Goal: Task Accomplishment & Management: Manage account settings

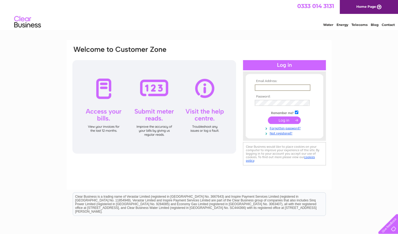
click at [293, 87] on input "text" at bounding box center [283, 88] width 56 height 6
type input "[EMAIL_ADDRESS][DOMAIN_NAME]"
click at [275, 131] on tbody "Email Address: [EMAIL_ADDRESS][DOMAIN_NAME] Password: Remember me?" at bounding box center [285, 107] width 62 height 56
click at [281, 127] on link "Forgotten password?" at bounding box center [285, 127] width 61 height 5
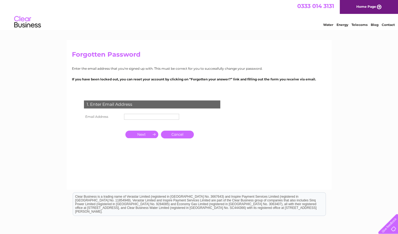
click at [128, 119] on input "text" at bounding box center [151, 117] width 55 height 6
type input "[EMAIL_ADDRESS][DOMAIN_NAME]"
click at [138, 138] on input "button" at bounding box center [142, 134] width 33 height 7
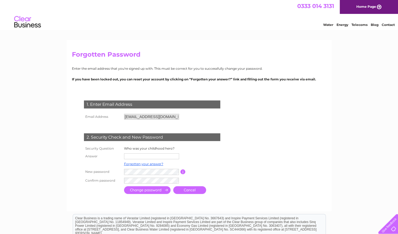
click at [143, 157] on input "text" at bounding box center [151, 157] width 55 height 6
type input "spiderman"
